Goal: Find specific page/section: Find specific page/section

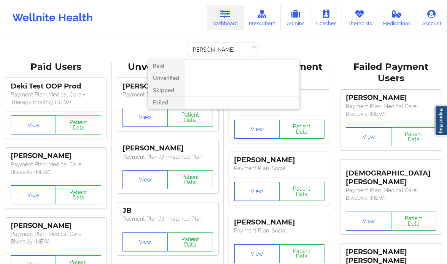
click at [197, 52] on input "[PERSON_NAME]" at bounding box center [223, 50] width 75 height 14
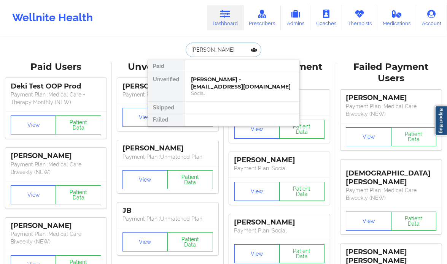
click at [203, 45] on input "[PERSON_NAME]" at bounding box center [223, 50] width 75 height 14
paste input "[PERSON_NAME]"
type input "[PERSON_NAME]"
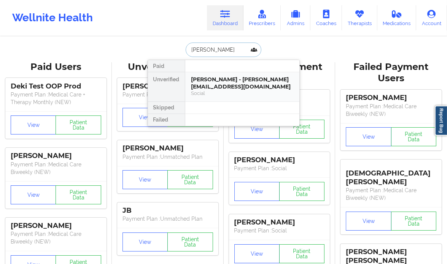
click at [225, 88] on div "[PERSON_NAME] - [PERSON_NAME][EMAIL_ADDRESS][DOMAIN_NAME]" at bounding box center [242, 83] width 102 height 14
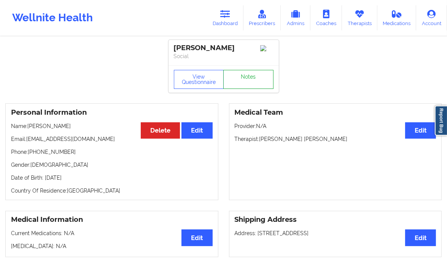
click at [254, 81] on link "Notes" at bounding box center [248, 79] width 50 height 19
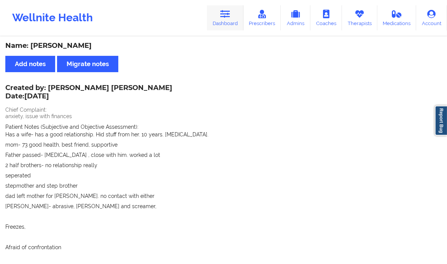
click at [233, 16] on link "Dashboard" at bounding box center [225, 17] width 36 height 25
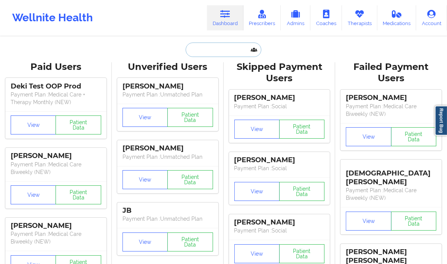
click at [228, 48] on input "text" at bounding box center [223, 50] width 75 height 14
paste input "[DEMOGRAPHIC_DATA][PERSON_NAME]"
type input "[DEMOGRAPHIC_DATA][PERSON_NAME]"
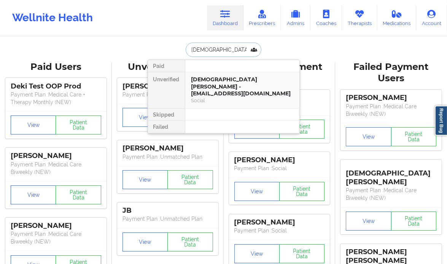
click at [220, 97] on div "Social" at bounding box center [242, 100] width 102 height 6
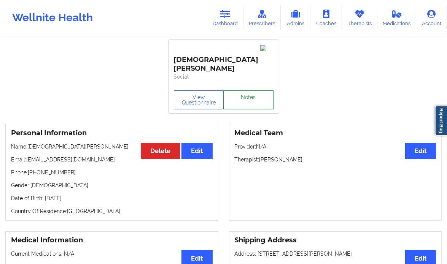
click at [244, 90] on link "Notes" at bounding box center [248, 99] width 50 height 19
